Goal: Task Accomplishment & Management: Use online tool/utility

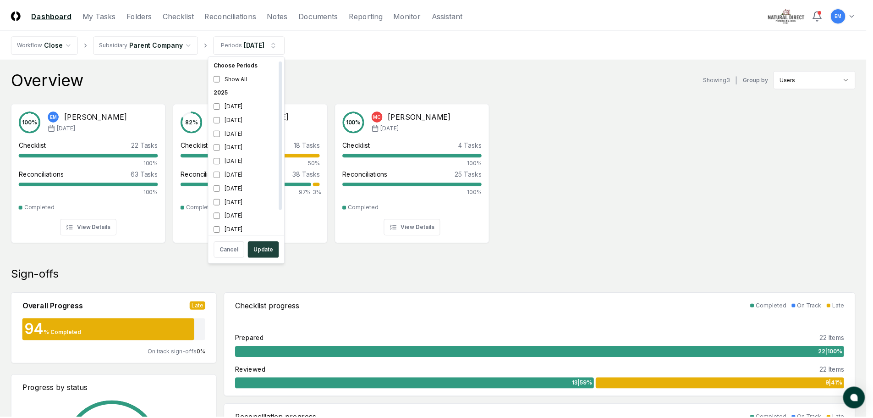
scroll to position [3, 0]
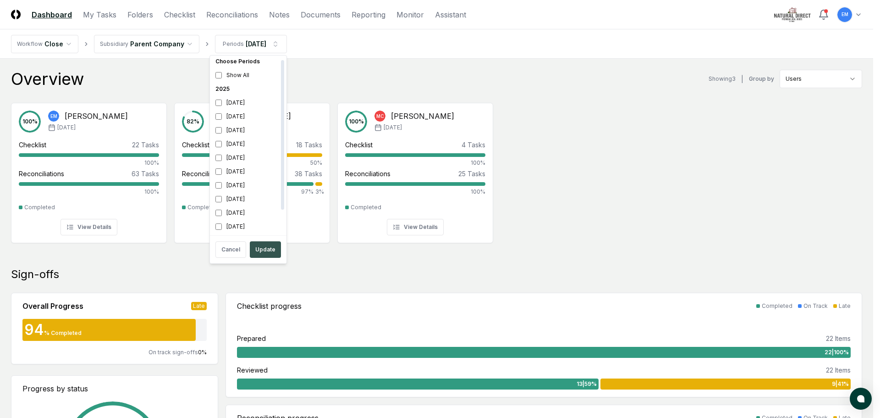
click at [264, 250] on button "Update" at bounding box center [265, 249] width 31 height 16
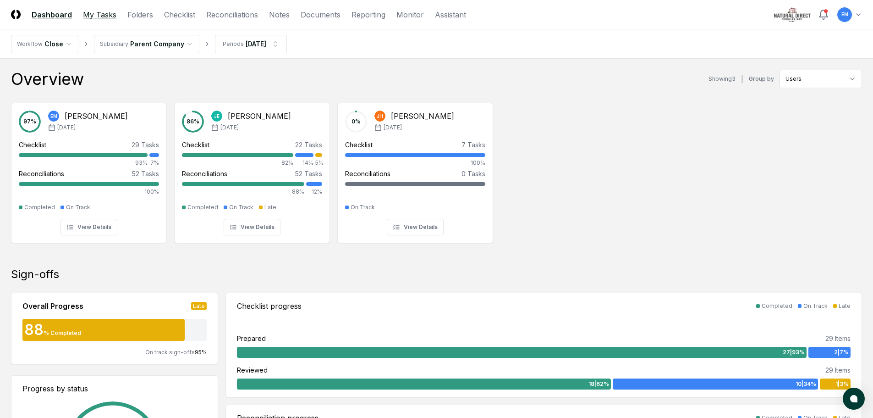
click at [106, 13] on link "My Tasks" at bounding box center [99, 14] width 33 height 11
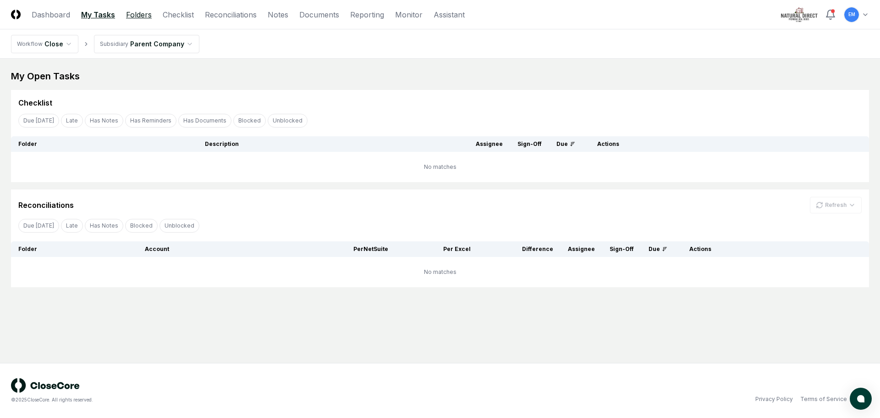
click at [143, 13] on link "Folders" at bounding box center [139, 14] width 26 height 11
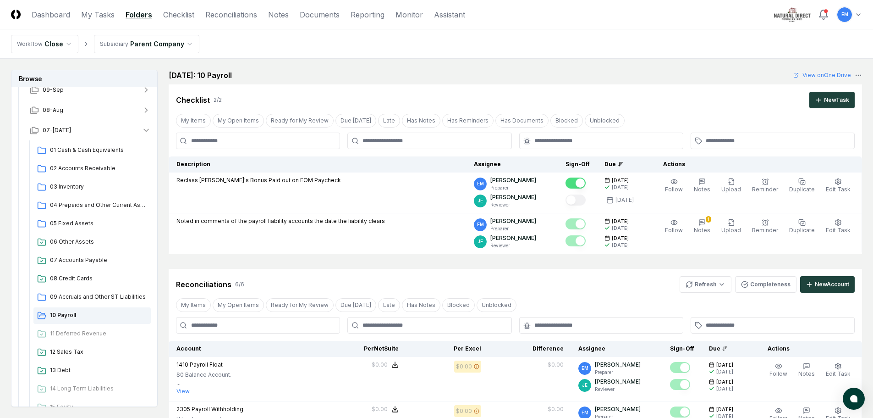
scroll to position [137, 0]
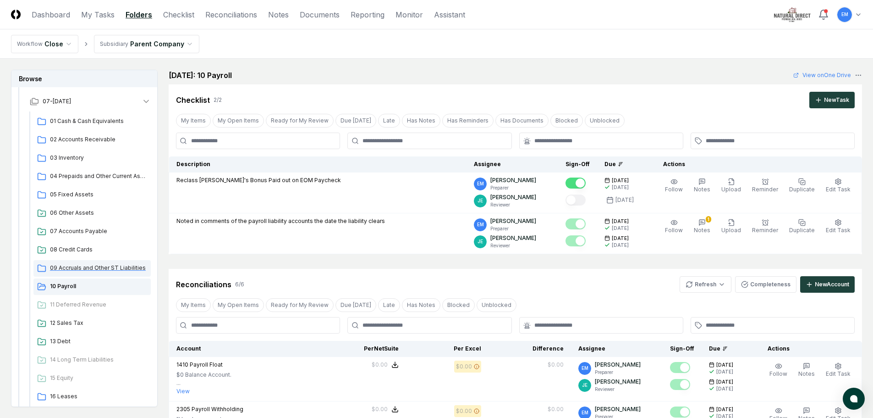
click at [112, 268] on span "09 Accruals and Other ST Liabilities" at bounding box center [98, 268] width 97 height 8
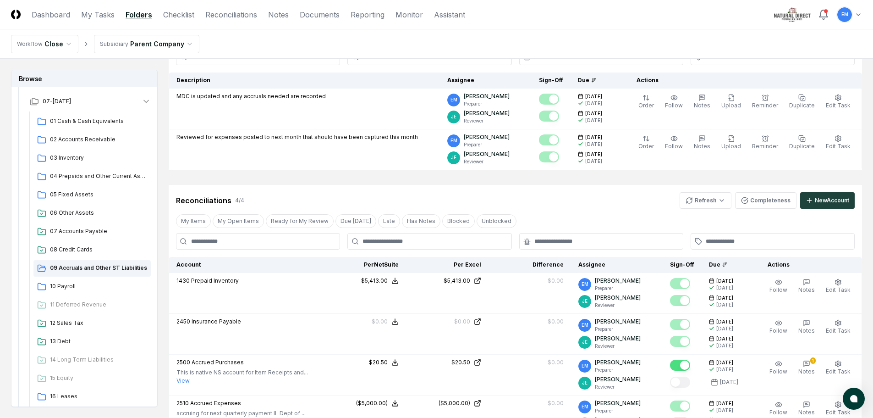
scroll to position [137, 0]
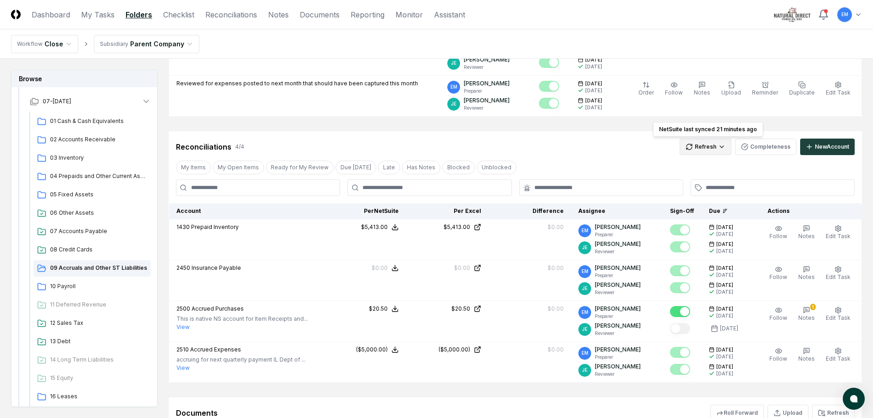
click at [709, 146] on html "CloseCore Dashboard My Tasks Folders Checklist Reconciliations Notes Documents …" at bounding box center [436, 235] width 873 height 745
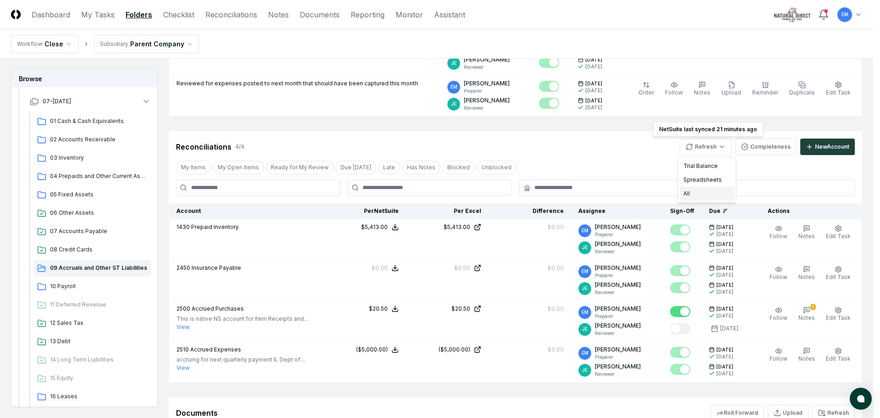
click at [692, 190] on div "All" at bounding box center [707, 194] width 54 height 14
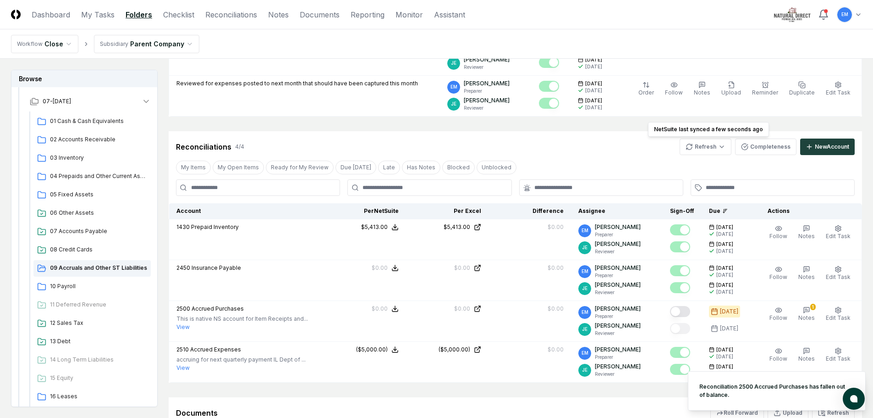
click at [589, 147] on div "Reconciliations 4 / 4 Refresh NetSuite last synced a few seconds ago NetSuite l…" at bounding box center [515, 146] width 679 height 16
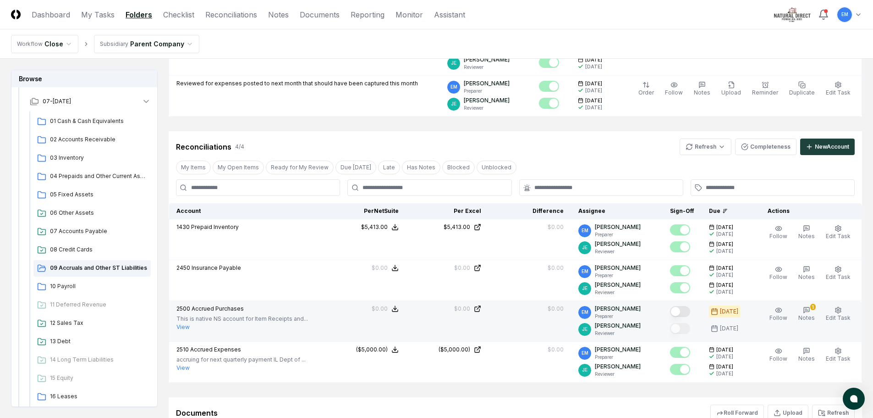
click at [687, 310] on button "Mark complete" at bounding box center [680, 311] width 20 height 11
click at [808, 308] on icon "button" at bounding box center [806, 309] width 7 height 7
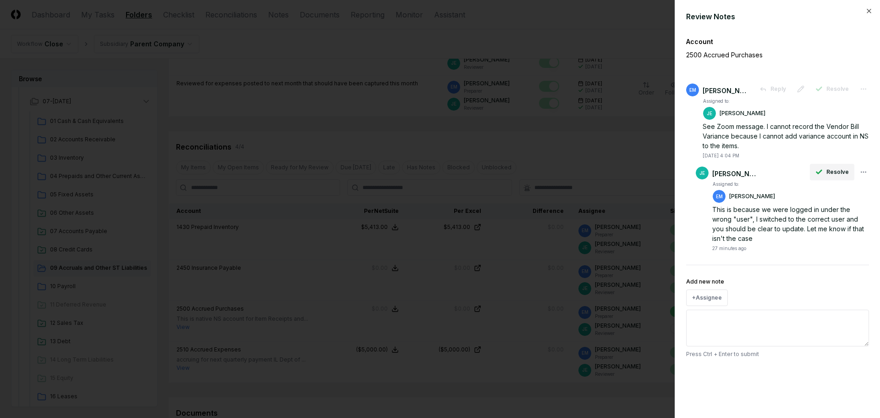
click at [836, 170] on span "Resolve" at bounding box center [837, 172] width 22 height 8
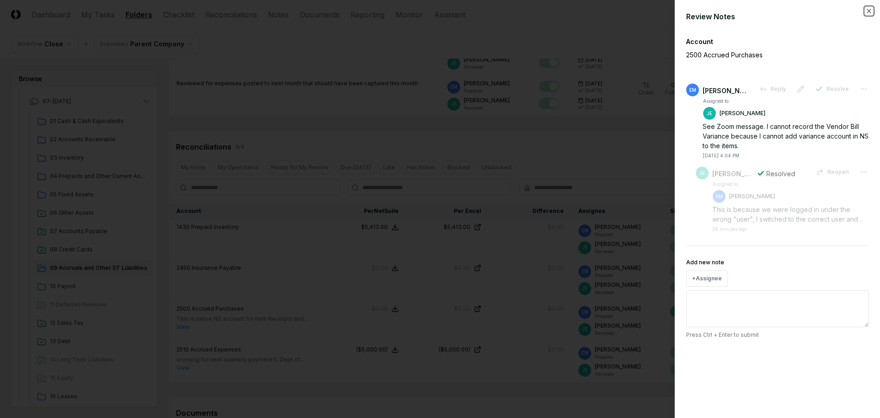
drag, startPoint x: 871, startPoint y: 9, endPoint x: 847, endPoint y: 76, distance: 71.0
click at [871, 10] on icon "button" at bounding box center [868, 10] width 7 height 7
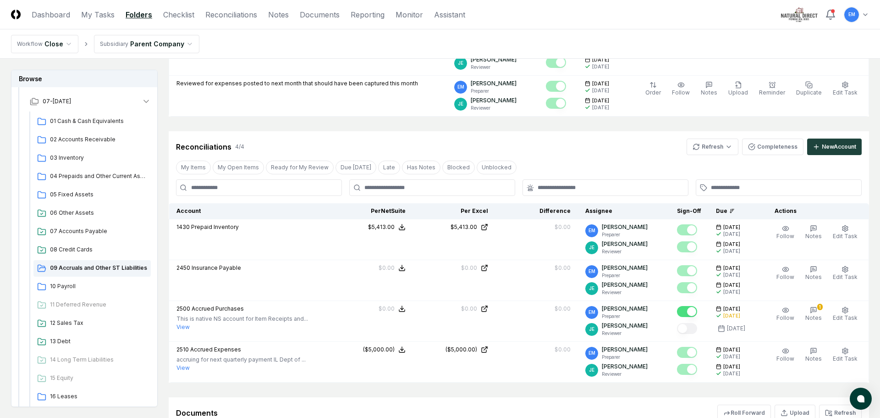
click at [859, 15] on html "CloseCore Dashboard My Tasks Folders Checklist Reconciliations Notes Documents …" at bounding box center [440, 235] width 880 height 745
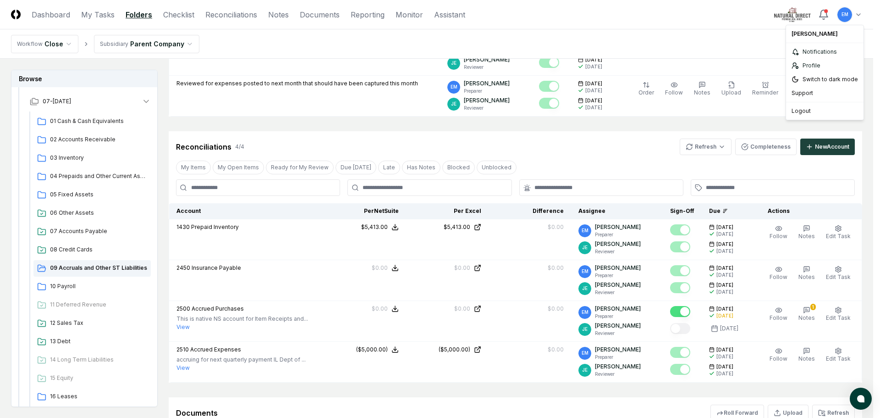
click at [844, 16] on html "CloseCore Dashboard My Tasks Folders Checklist Reconciliations Notes Documents …" at bounding box center [440, 235] width 880 height 745
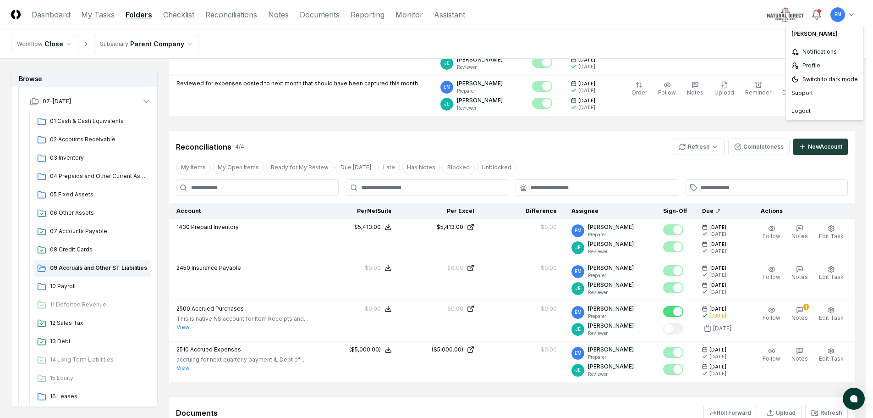
click at [844, 16] on html "CloseCore Dashboard My Tasks Folders Checklist Reconciliations Notes Documents …" at bounding box center [436, 235] width 873 height 745
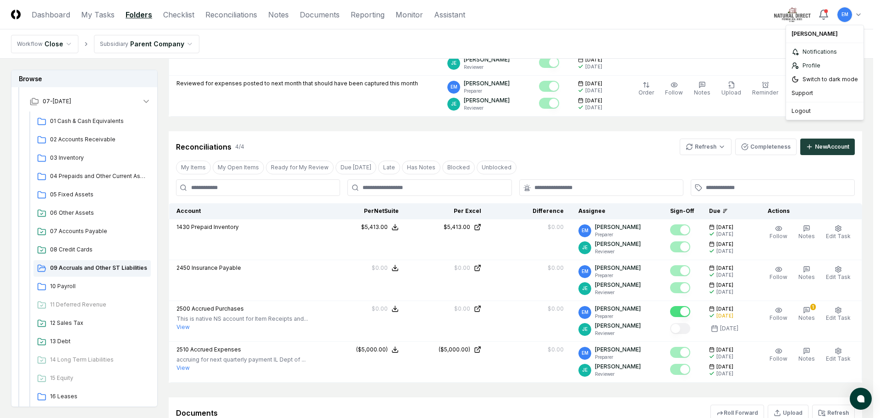
click at [844, 16] on html "CloseCore Dashboard My Tasks Folders Checklist Reconciliations Notes Documents …" at bounding box center [440, 235] width 880 height 745
